Goal: Information Seeking & Learning: Learn about a topic

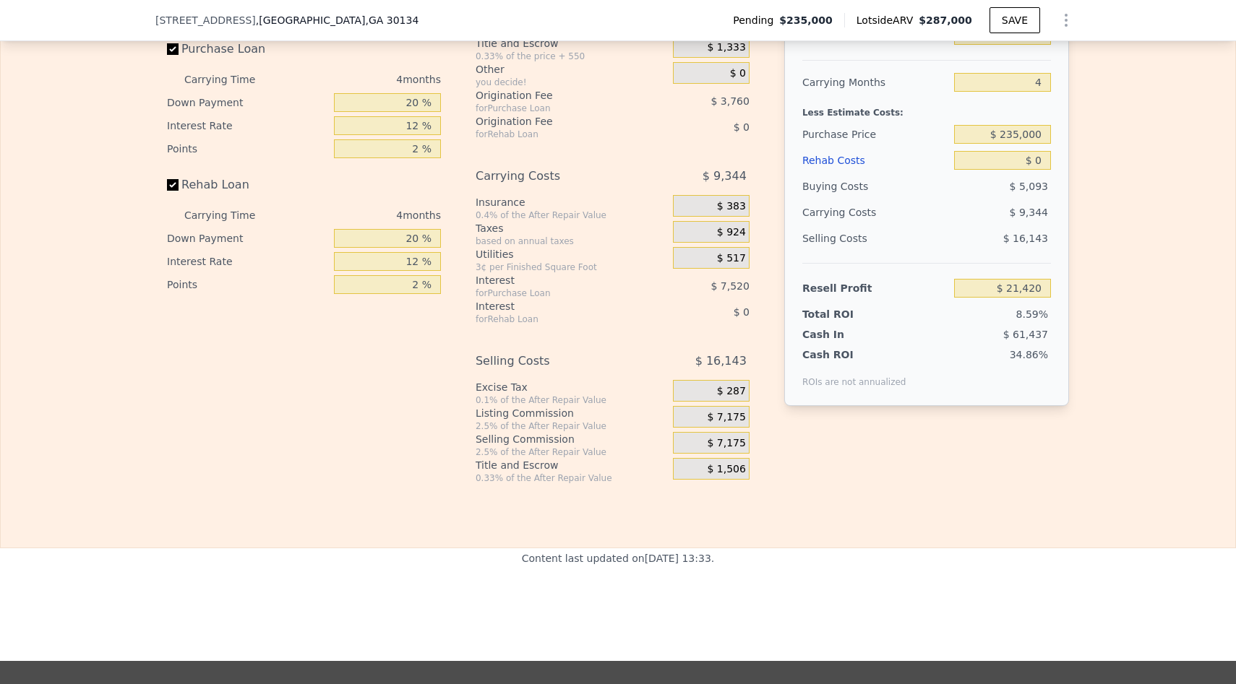
scroll to position [2267, 0]
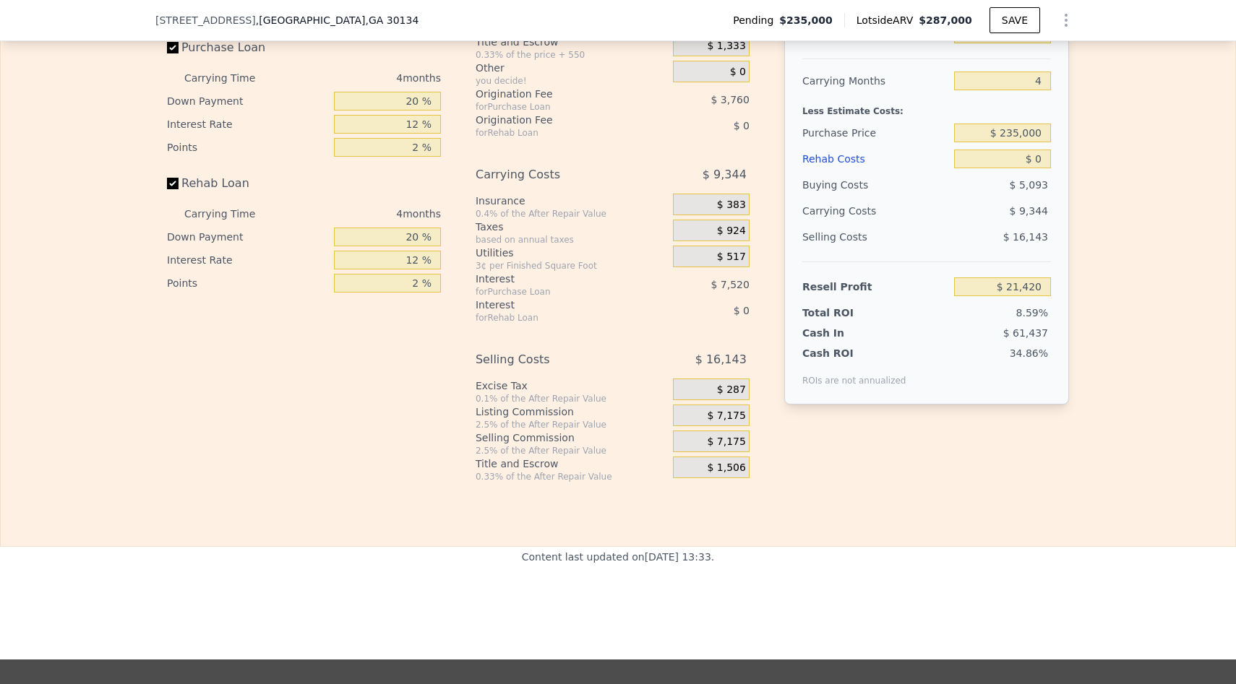
click at [619, 525] on div "Rehab Resell Rental Edit the assumptions in yellow boxes. Input profit to calcu…" at bounding box center [618, 198] width 1236 height 697
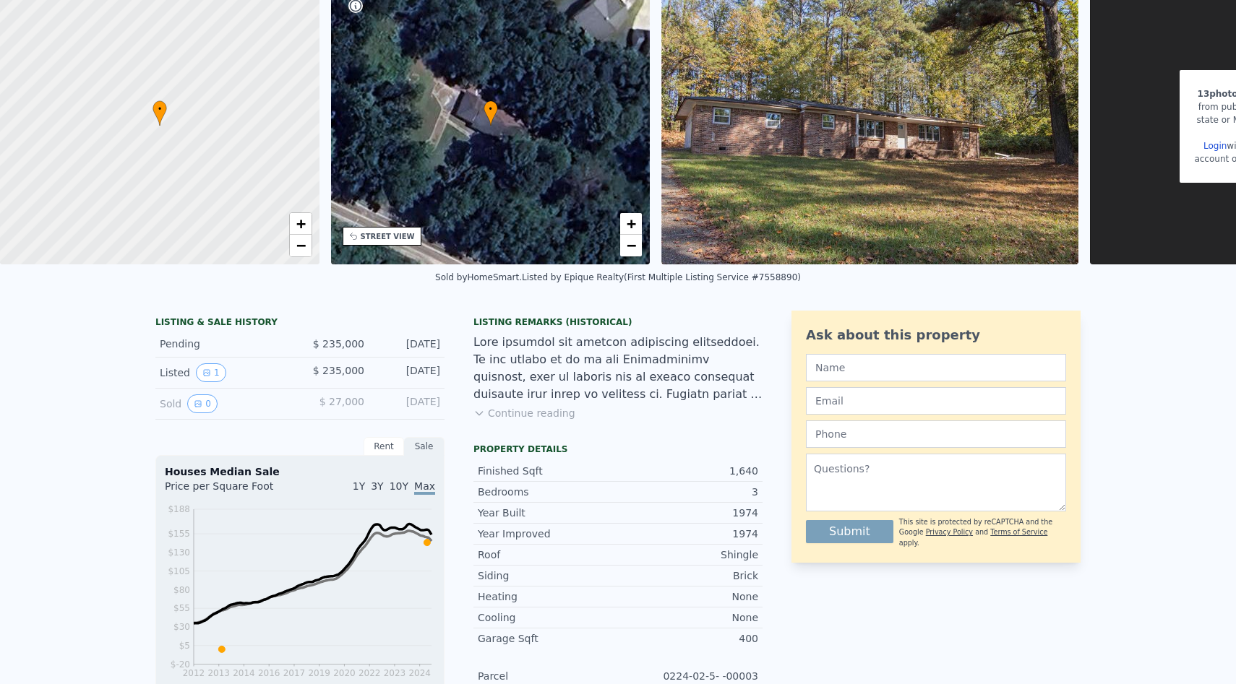
scroll to position [0, 0]
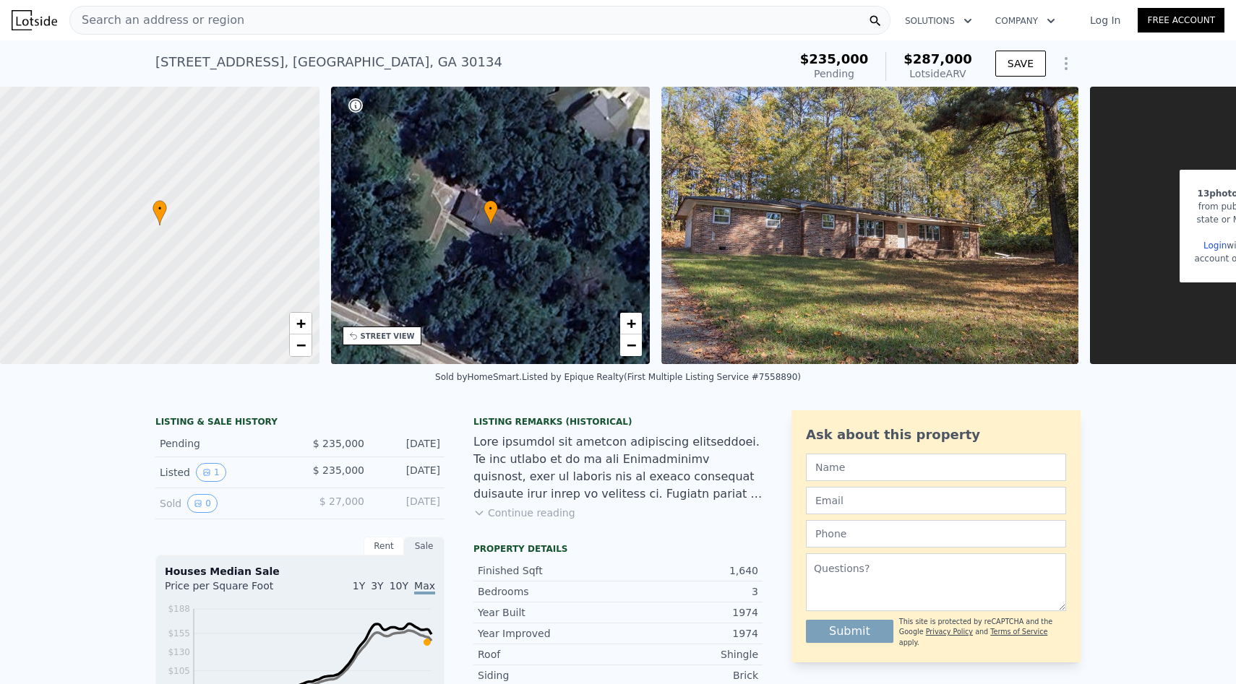
click at [727, 439] on div at bounding box center [617, 468] width 289 height 69
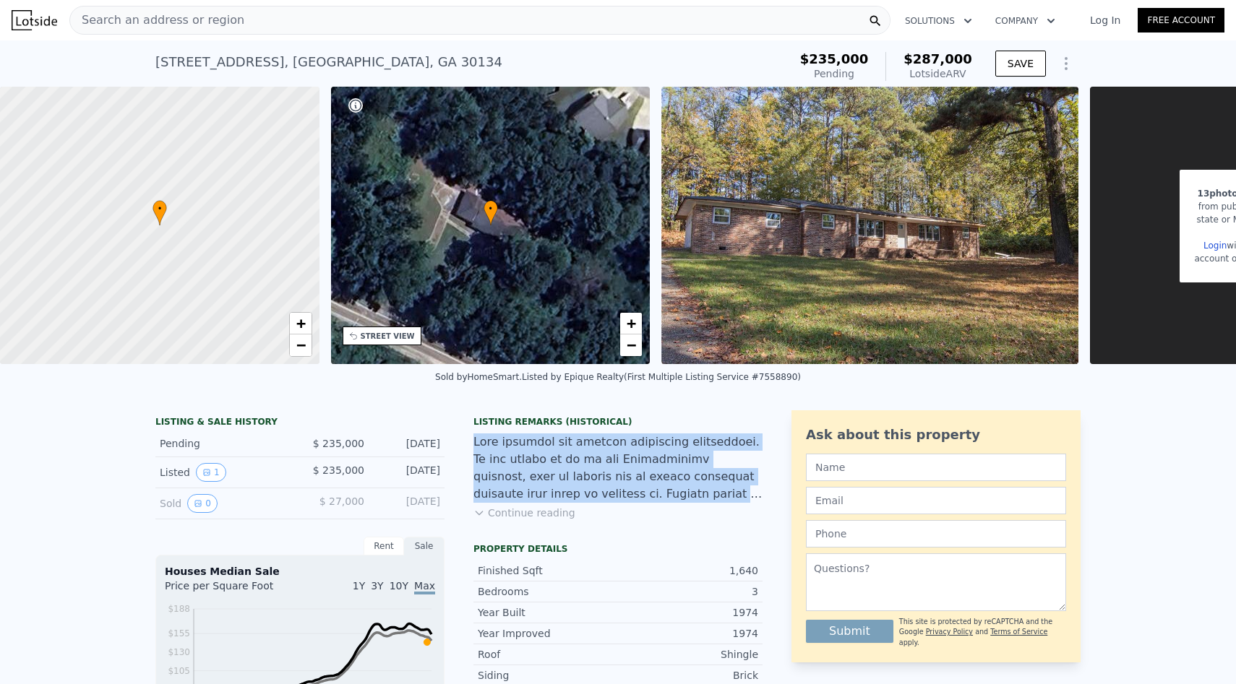
click at [727, 439] on div at bounding box center [617, 468] width 289 height 69
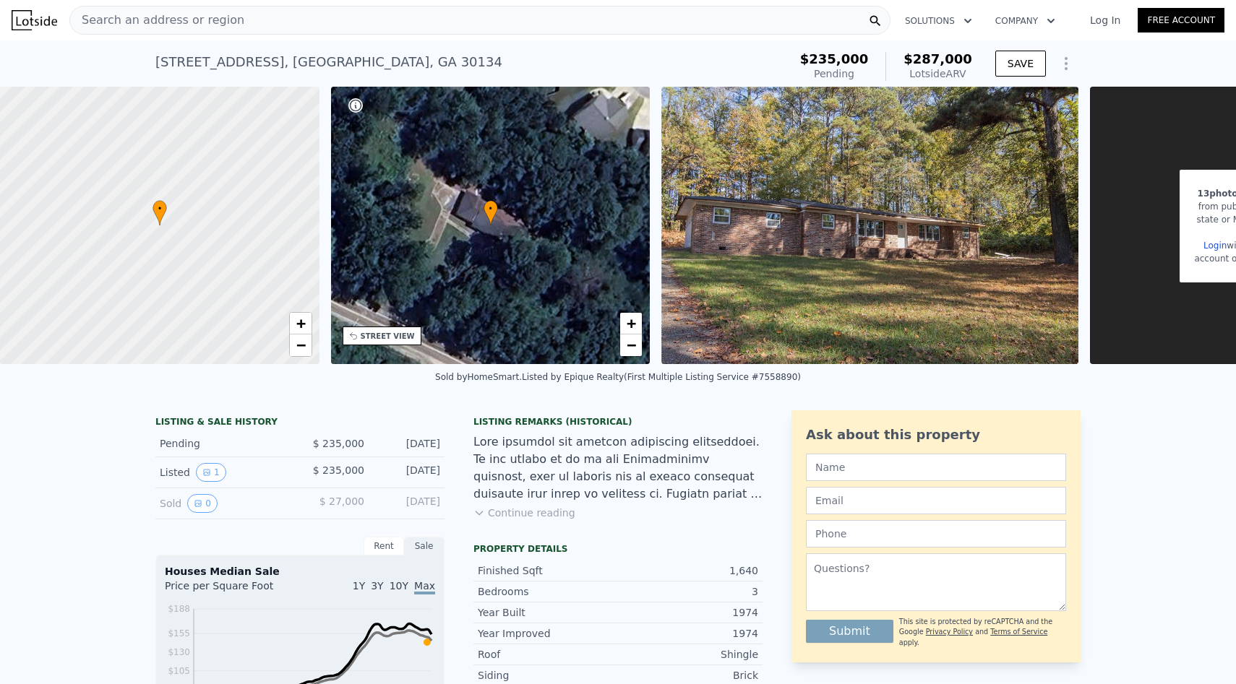
click at [727, 439] on div at bounding box center [617, 468] width 289 height 69
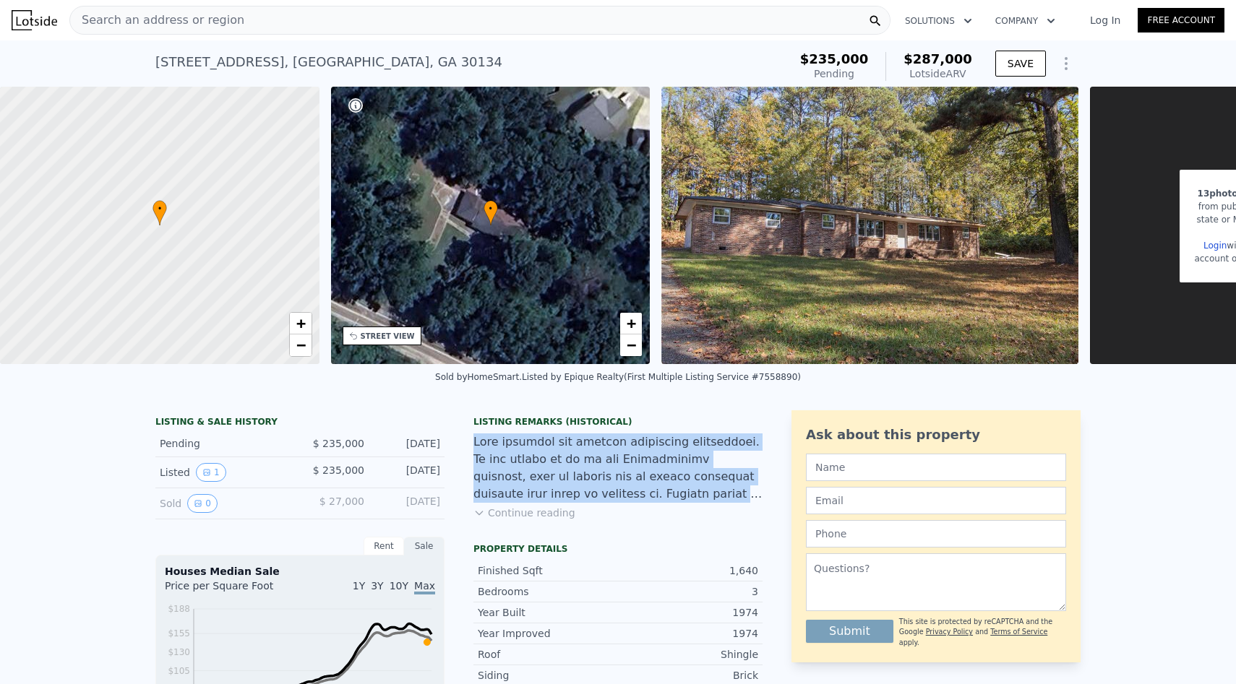
click at [727, 439] on div at bounding box center [617, 468] width 289 height 69
click at [543, 518] on button "Continue reading" at bounding box center [524, 513] width 102 height 14
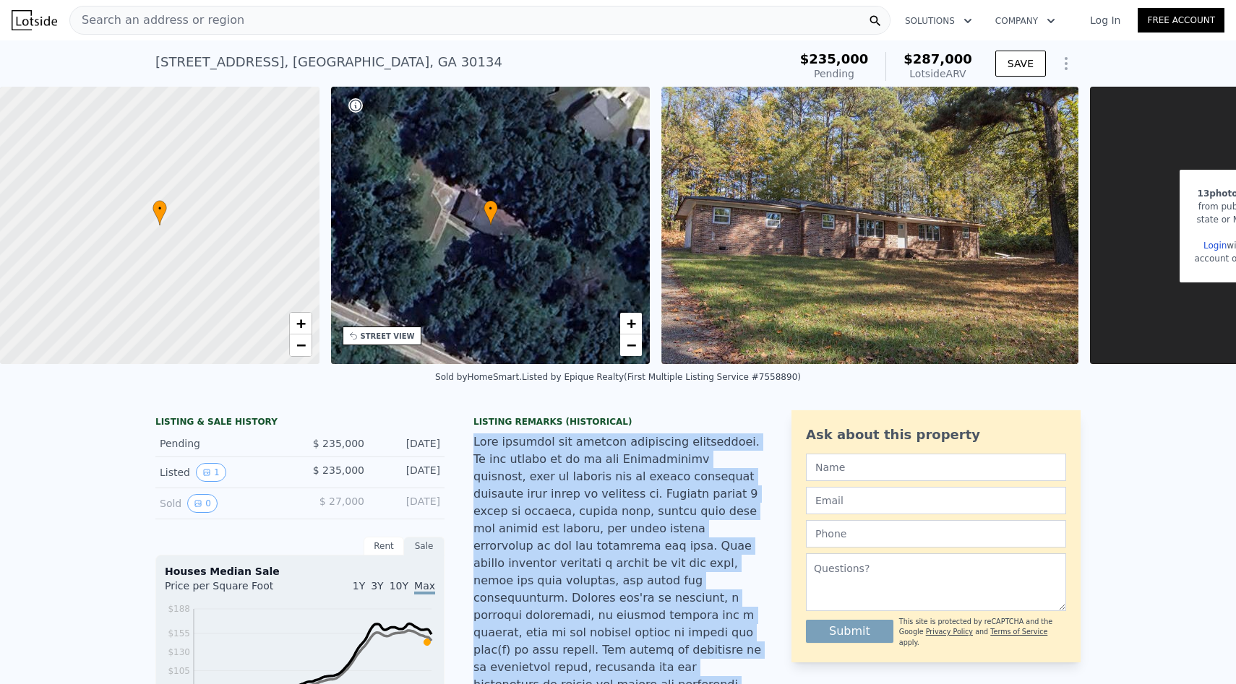
click at [546, 517] on div at bounding box center [617, 633] width 289 height 399
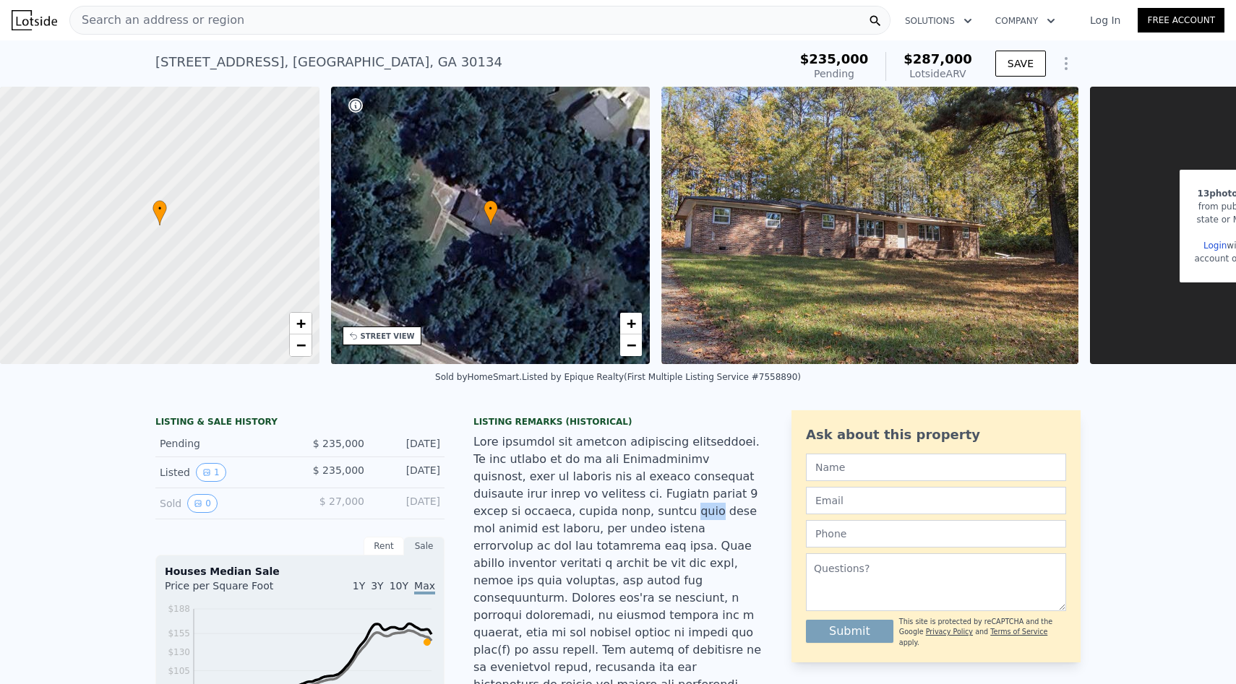
click at [546, 517] on div at bounding box center [617, 633] width 289 height 399
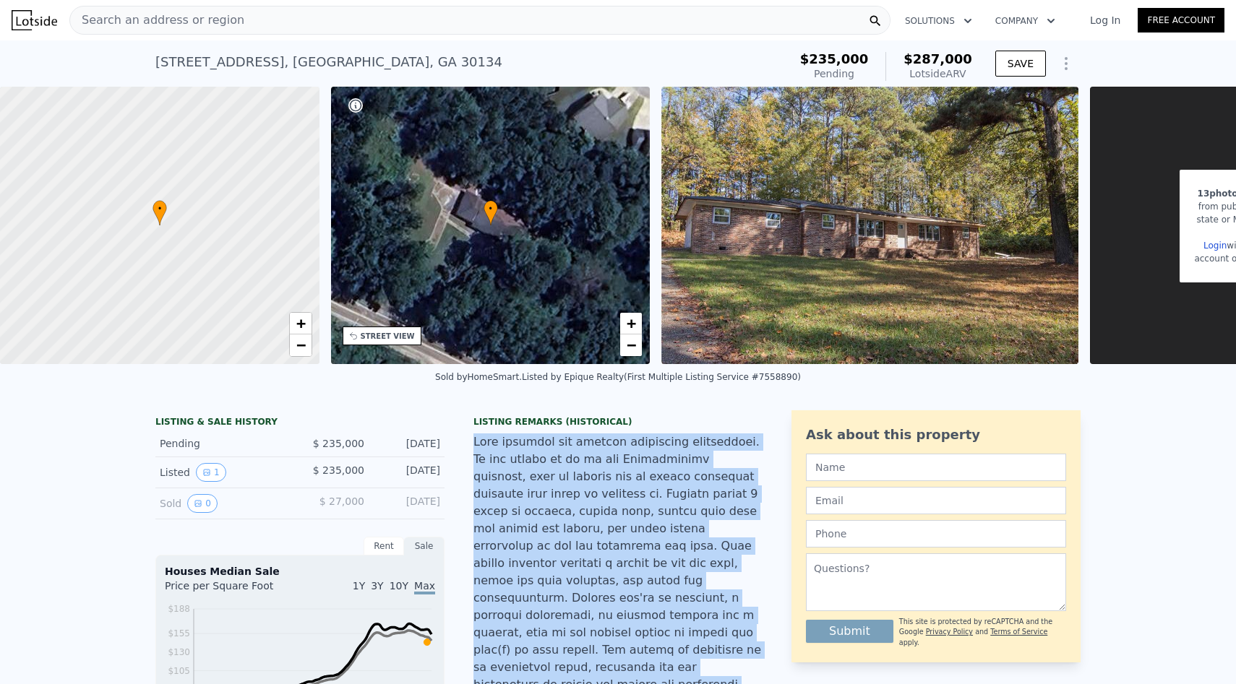
click at [546, 517] on div at bounding box center [617, 633] width 289 height 399
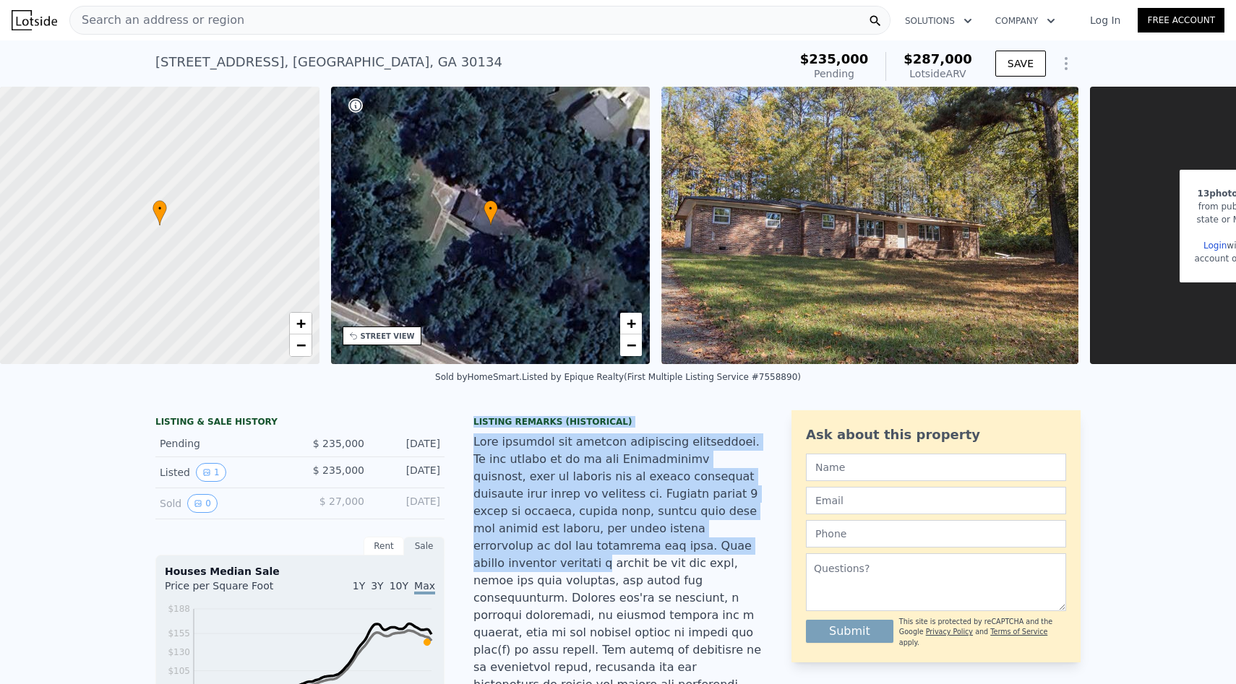
drag, startPoint x: 583, startPoint y: 408, endPoint x: 606, endPoint y: 547, distance: 141.4
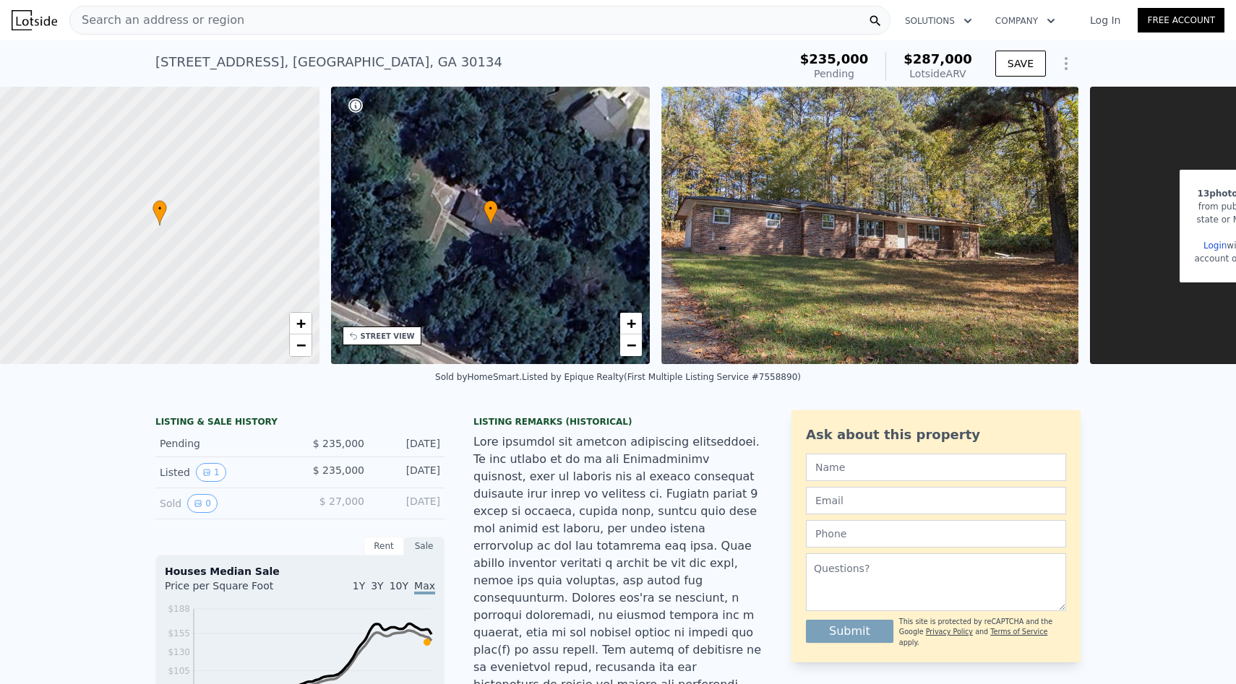
click at [632, 512] on div at bounding box center [617, 633] width 289 height 399
